Goal: Find specific page/section: Find specific page/section

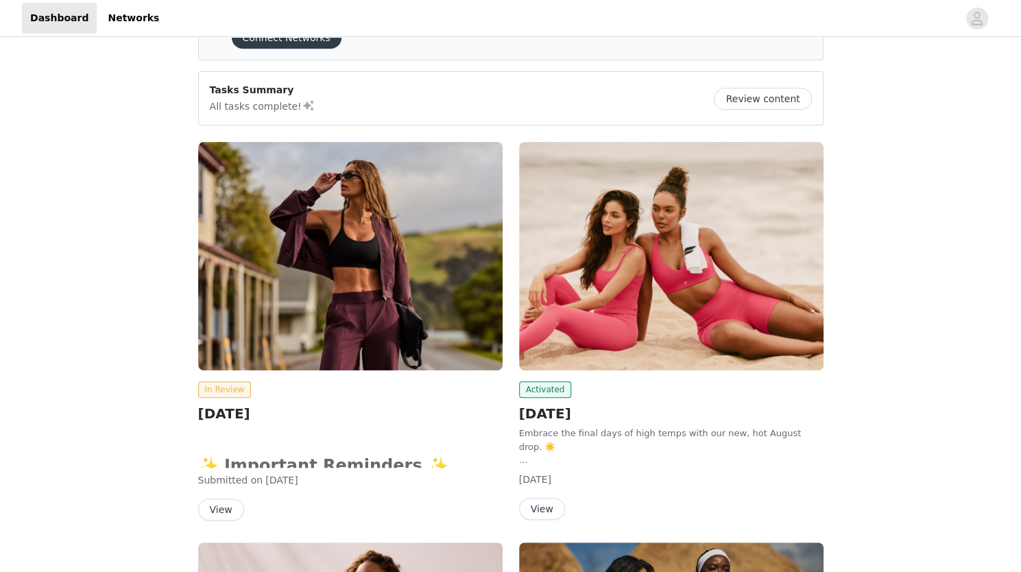
scroll to position [128, 0]
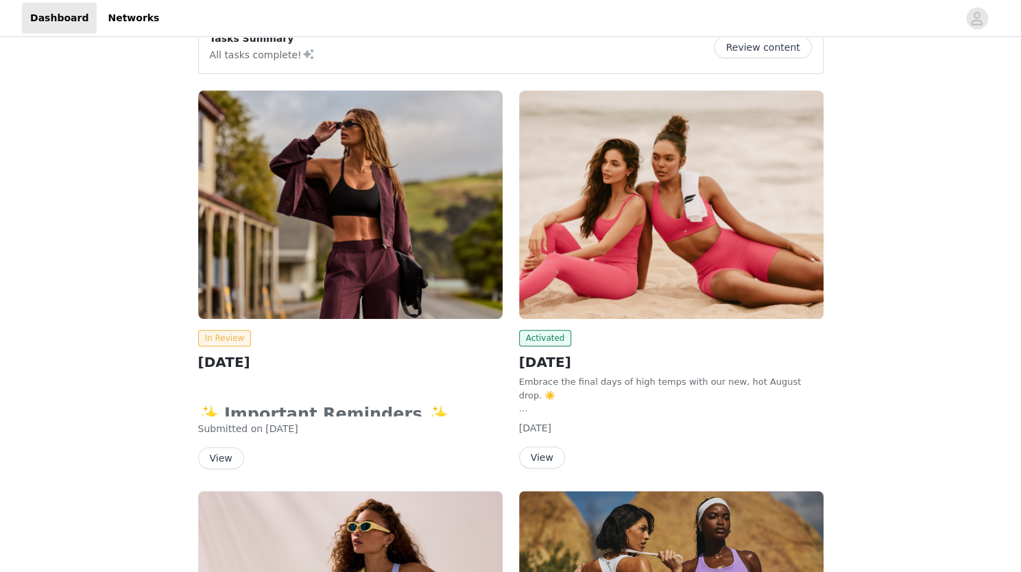
click at [235, 451] on button "View" at bounding box center [221, 458] width 46 height 22
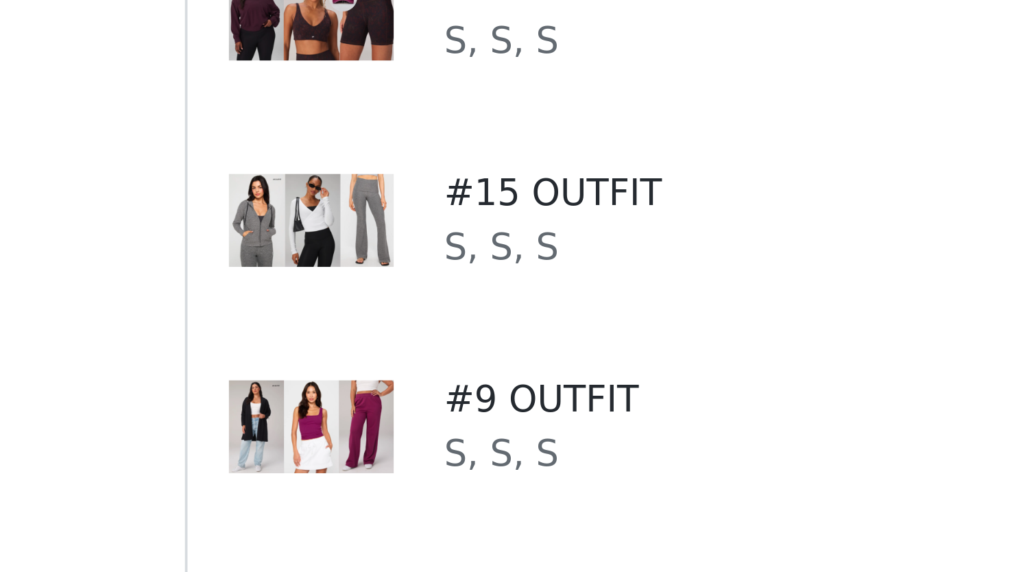
scroll to position [632, 0]
